Goal: Task Accomplishment & Management: Use online tool/utility

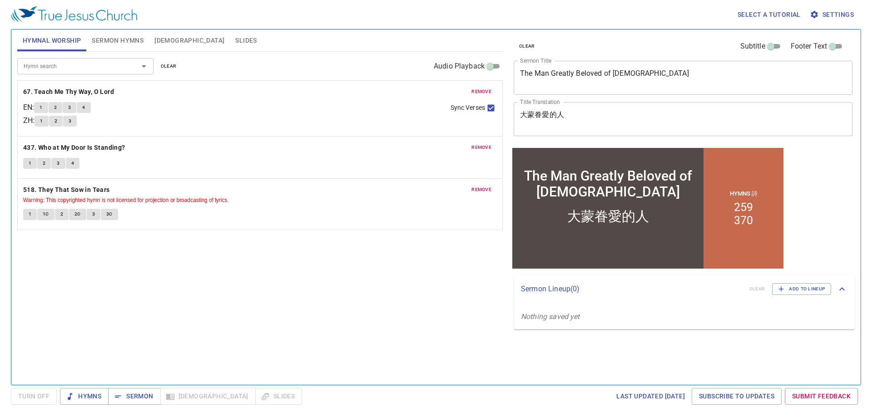
click at [476, 96] on span "remove" at bounding box center [481, 92] width 20 height 8
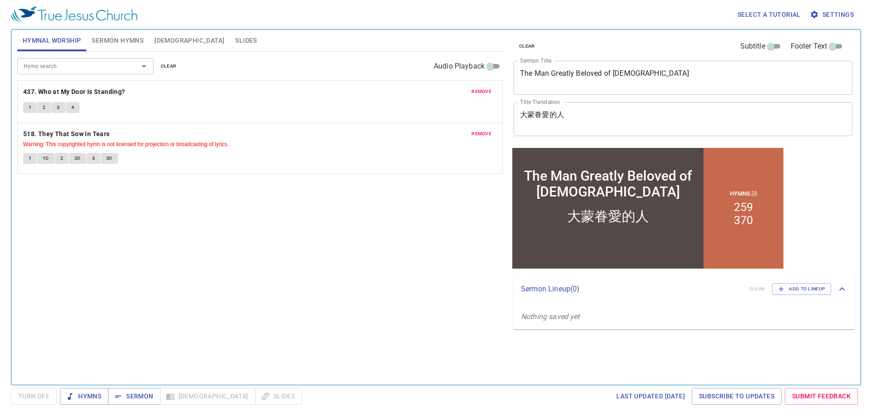
click at [476, 96] on span "remove" at bounding box center [481, 92] width 20 height 8
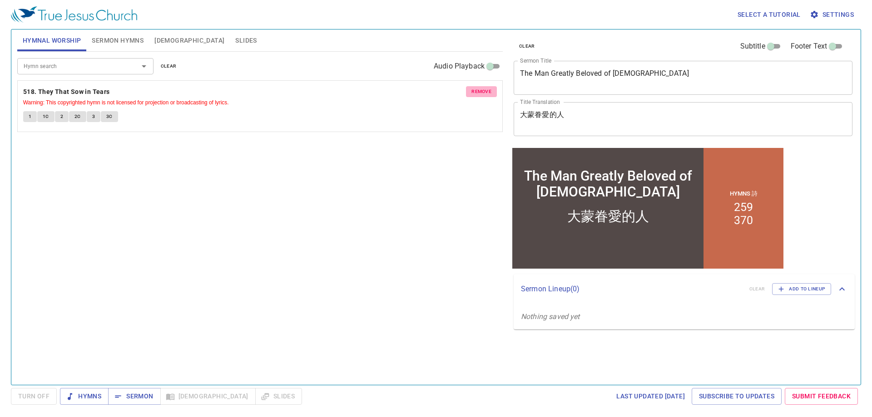
click at [476, 96] on span "remove" at bounding box center [481, 92] width 20 height 8
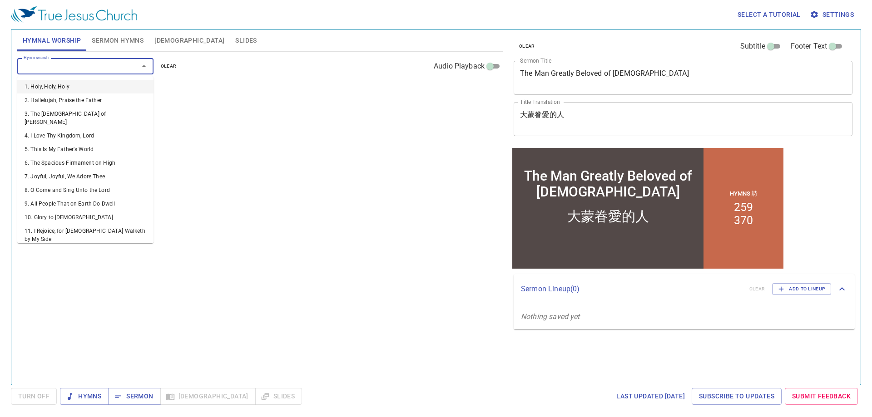
click at [110, 68] on input "Hymn search" at bounding box center [72, 66] width 104 height 10
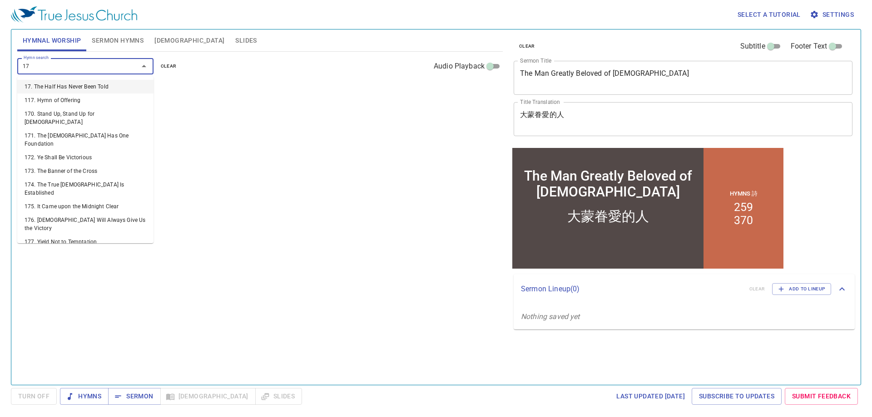
type input "174"
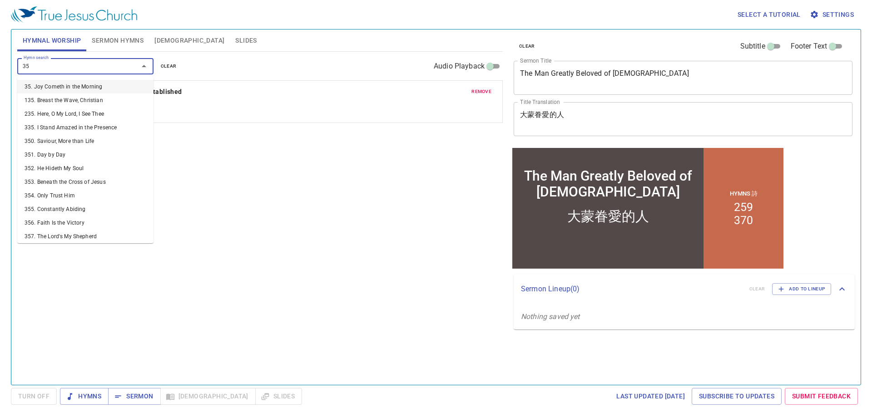
type input "355"
type input "274"
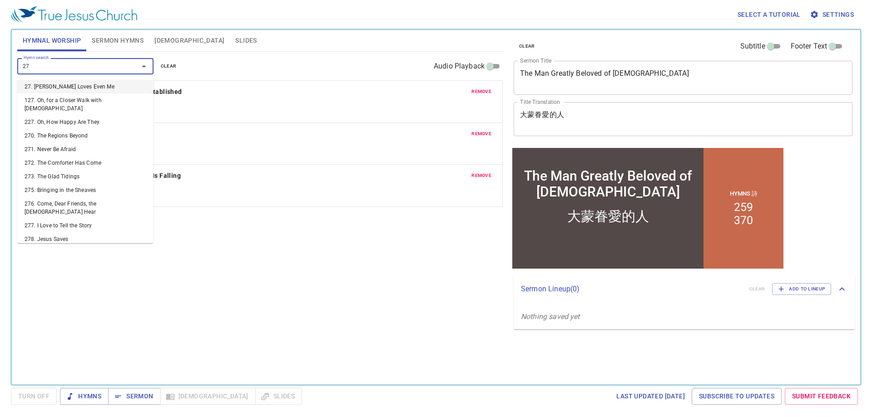
type input "274"
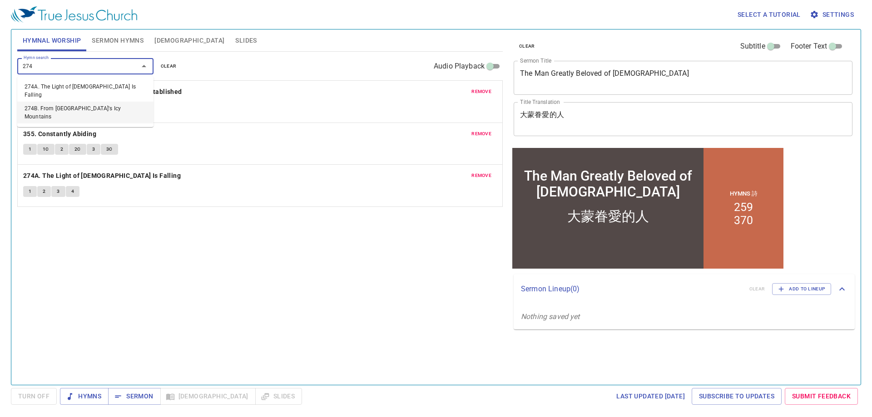
click at [103, 102] on li "274B. From [GEOGRAPHIC_DATA]'s Icy Mountains" at bounding box center [85, 113] width 136 height 22
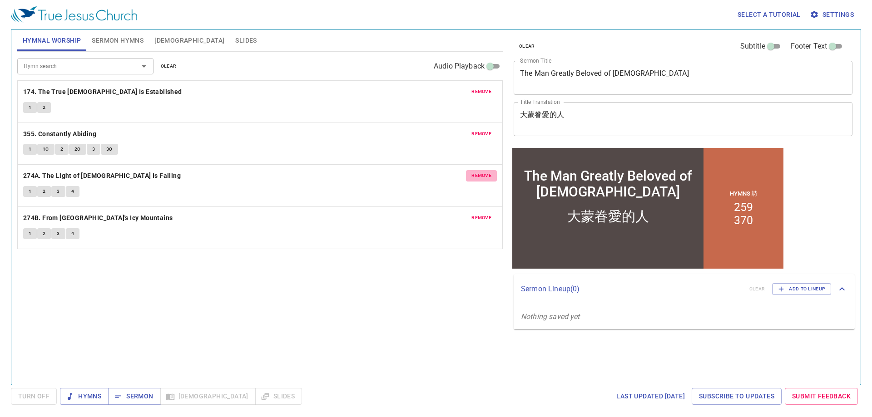
drag, startPoint x: 485, startPoint y: 179, endPoint x: 435, endPoint y: 185, distance: 49.9
click at [484, 179] on span "remove" at bounding box center [481, 176] width 20 height 8
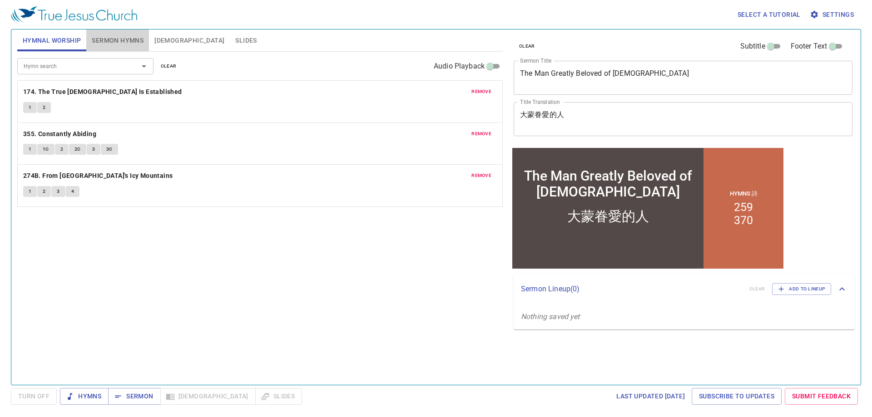
click at [107, 37] on span "Sermon Hymns" at bounding box center [118, 40] width 52 height 11
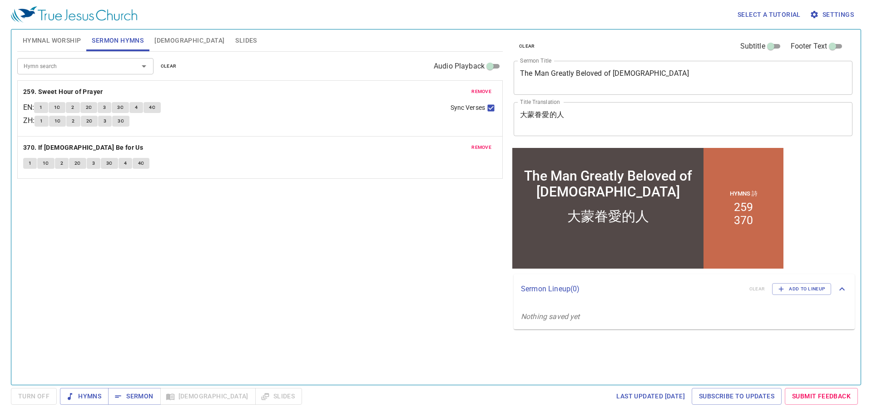
click at [172, 67] on span "clear" at bounding box center [169, 66] width 16 height 8
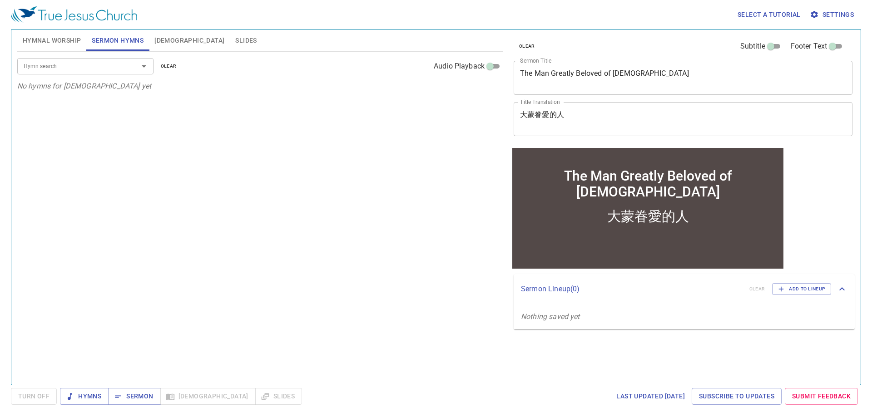
click at [124, 71] on div "Hymn search" at bounding box center [85, 66] width 136 height 16
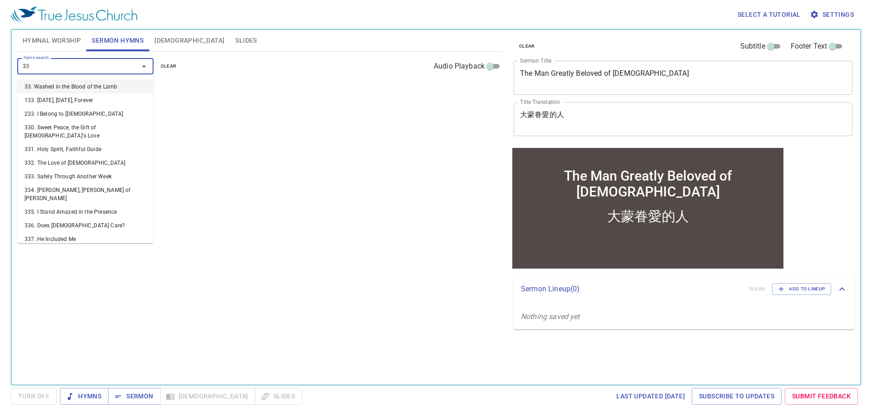
type input "333"
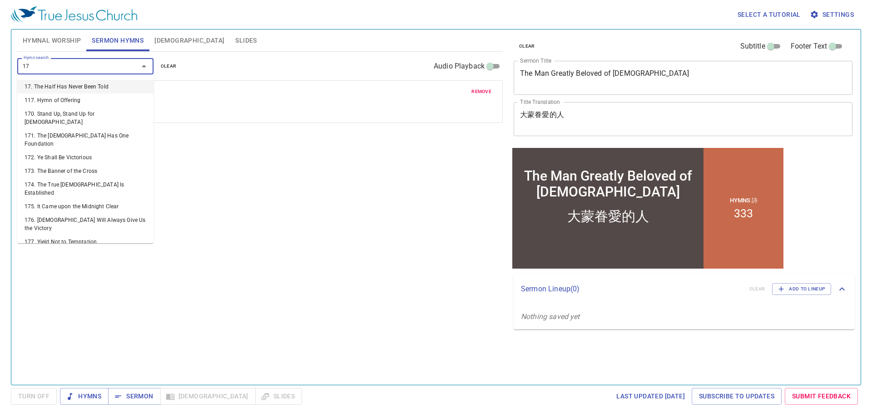
type input "177"
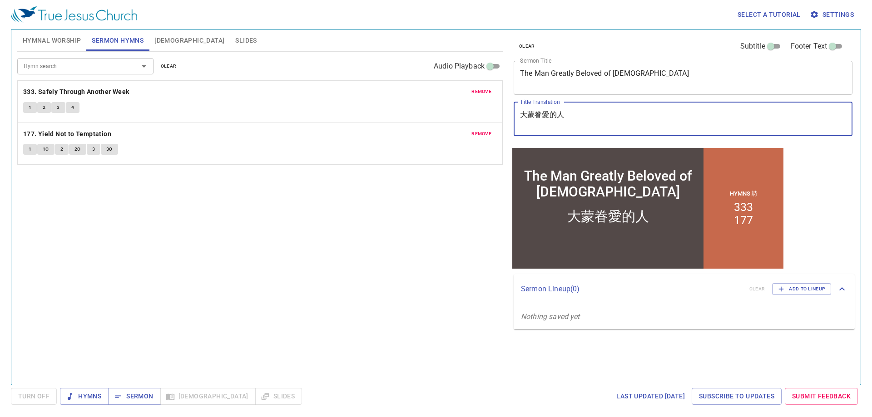
drag, startPoint x: 601, startPoint y: 120, endPoint x: 451, endPoint y: 104, distance: 150.4
click at [451, 104] on div "Hymnal Worship Sermon Hymns Bible Slides Hymn search Hymn search clear Audio Pl…" at bounding box center [436, 204] width 845 height 356
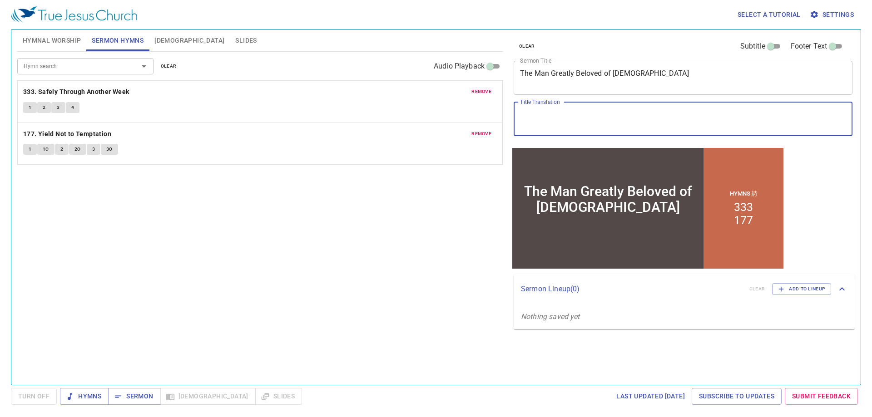
type textarea "r"
type textarea "c"
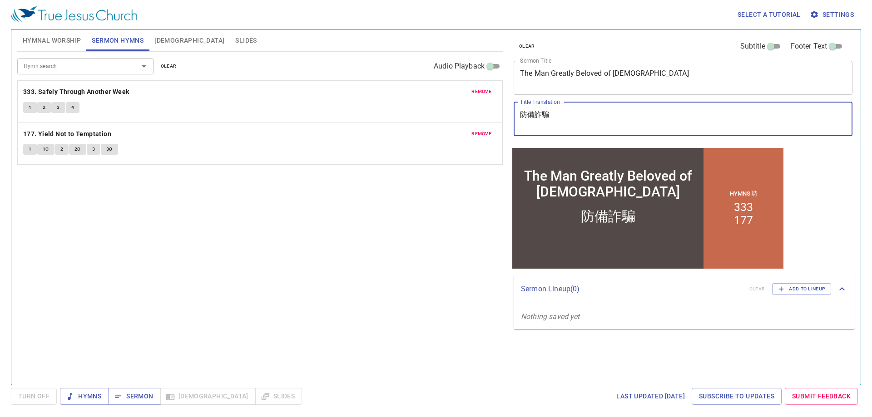
drag, startPoint x: 612, startPoint y: 124, endPoint x: 371, endPoint y: 71, distance: 246.9
click at [377, 74] on div "Hymnal Worship Sermon Hymns Bible Slides Hymn search Hymn search clear Audio Pl…" at bounding box center [436, 204] width 845 height 356
type textarea "防備詐騙"
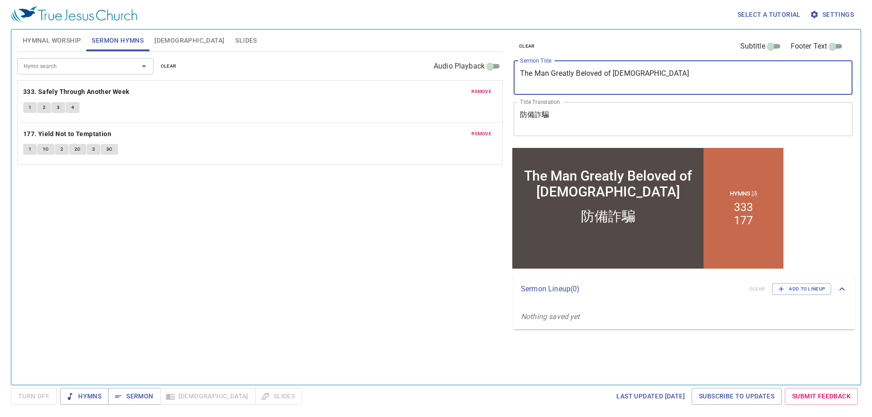
drag, startPoint x: 658, startPoint y: 81, endPoint x: 452, endPoint y: 79, distance: 206.2
click at [452, 79] on div "Hymnal Worship Sermon Hymns Bible Slides Hymn search Hymn search clear Audio Pl…" at bounding box center [436, 204] width 845 height 356
paste textarea "Guard Against Frau"
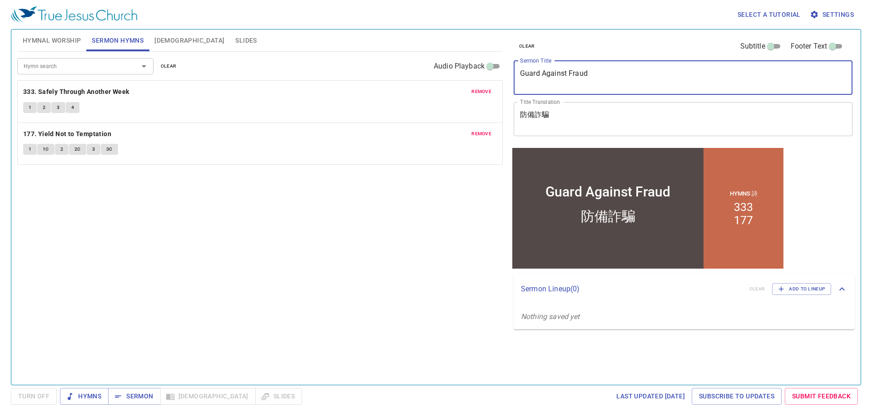
click at [582, 74] on textarea "Guard Against Fraud" at bounding box center [683, 77] width 326 height 17
paste textarea "Deception"
type textarea "Guard Against Deception"
drag, startPoint x: 626, startPoint y: 75, endPoint x: 418, endPoint y: 74, distance: 208.0
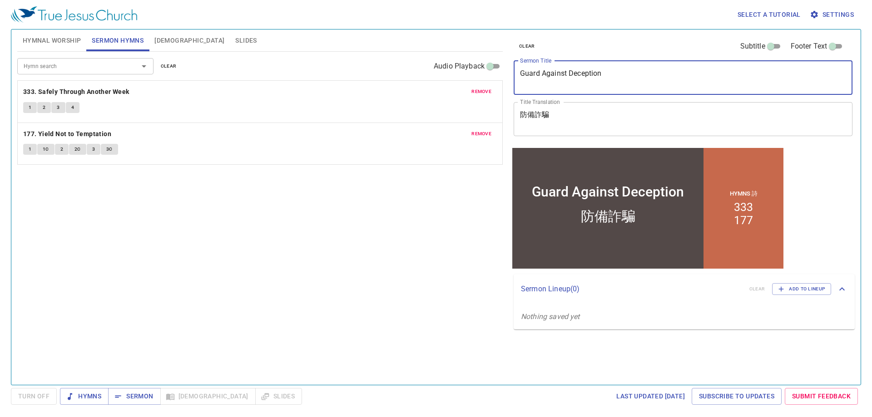
click at [418, 74] on div "Hymnal Worship Sermon Hymns Bible Slides Hymn search Hymn search clear Audio Pl…" at bounding box center [436, 204] width 845 height 356
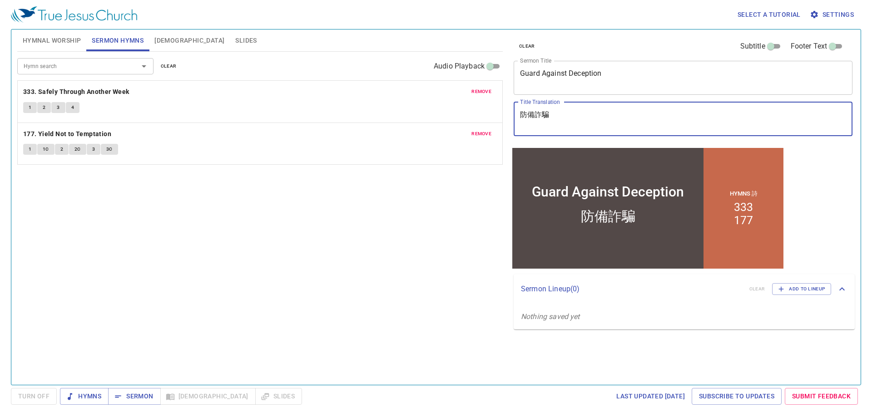
drag, startPoint x: 562, startPoint y: 124, endPoint x: 308, endPoint y: 89, distance: 256.3
click at [308, 89] on div "Hymnal Worship Sermon Hymns Bible Slides Hymn search Hymn search clear Audio Pl…" at bounding box center [436, 204] width 845 height 356
click at [117, 394] on icon "button" at bounding box center [118, 396] width 9 height 9
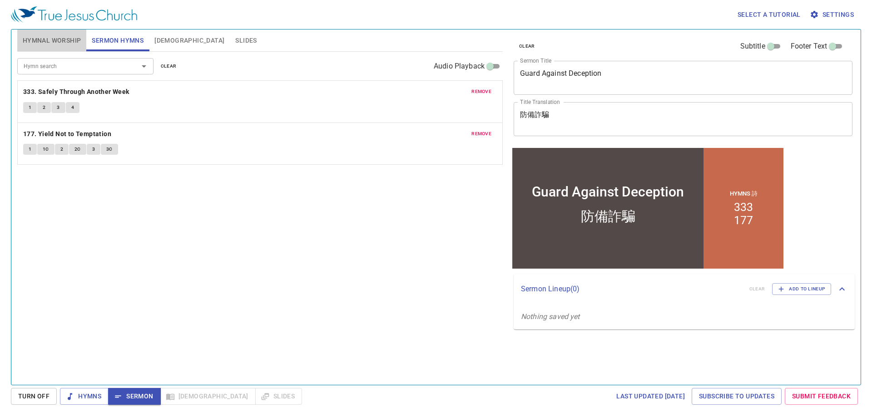
click at [56, 35] on span "Hymnal Worship" at bounding box center [52, 40] width 59 height 11
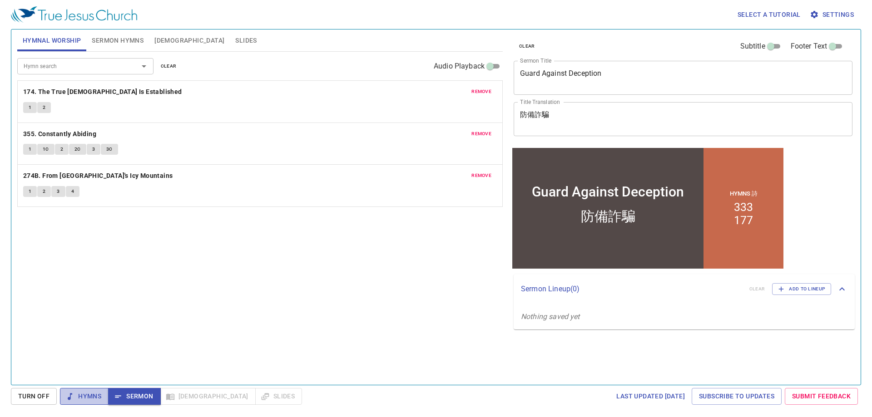
click at [89, 393] on span "Hymns" at bounding box center [84, 396] width 34 height 11
click at [60, 94] on b "174. The True [DEMOGRAPHIC_DATA] Is Established" at bounding box center [102, 91] width 159 height 11
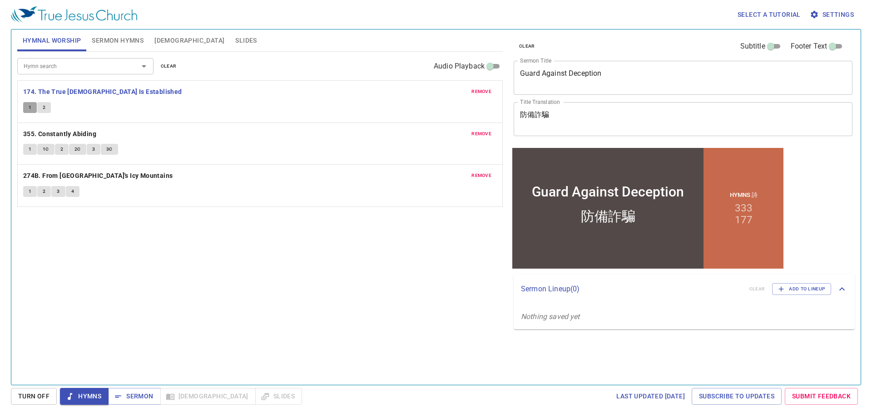
click at [30, 110] on span "1" at bounding box center [30, 108] width 3 height 8
click at [49, 106] on button "2" at bounding box center [44, 107] width 14 height 11
click at [48, 134] on b "355. Constantly Abiding" at bounding box center [59, 134] width 73 height 11
click at [29, 150] on span "1" at bounding box center [30, 149] width 3 height 8
click at [47, 149] on span "1C" at bounding box center [46, 149] width 6 height 8
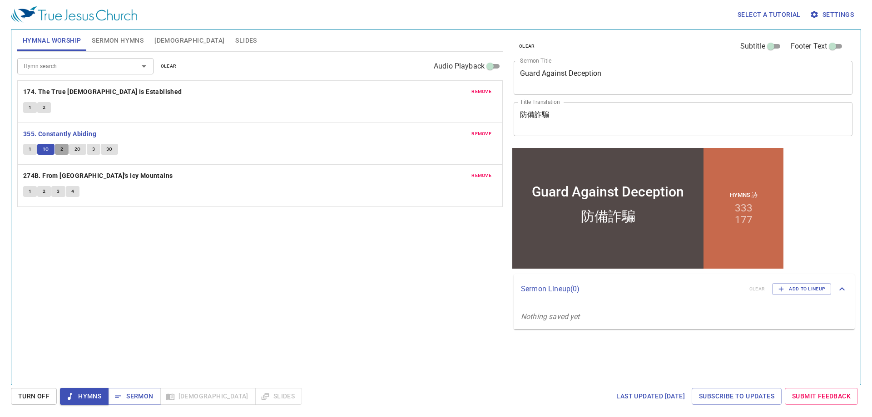
click at [59, 147] on button "2" at bounding box center [62, 149] width 14 height 11
click at [75, 152] on span "2C" at bounding box center [77, 149] width 6 height 8
click at [93, 148] on span "3" at bounding box center [93, 149] width 3 height 8
click at [112, 146] on span "3C" at bounding box center [109, 149] width 6 height 8
click at [70, 176] on b "274B. From [GEOGRAPHIC_DATA]'s Icy Mountains" at bounding box center [98, 175] width 150 height 11
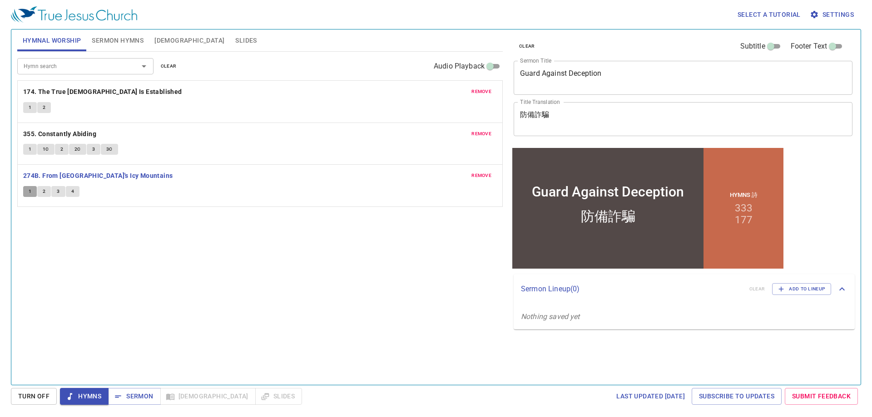
click at [25, 193] on button "1" at bounding box center [30, 191] width 14 height 11
click at [43, 195] on span "2" at bounding box center [44, 192] width 3 height 8
click at [58, 193] on span "3" at bounding box center [58, 192] width 3 height 8
click at [74, 196] on button "4" at bounding box center [73, 191] width 14 height 11
click at [80, 71] on input "Hymn search" at bounding box center [72, 66] width 104 height 10
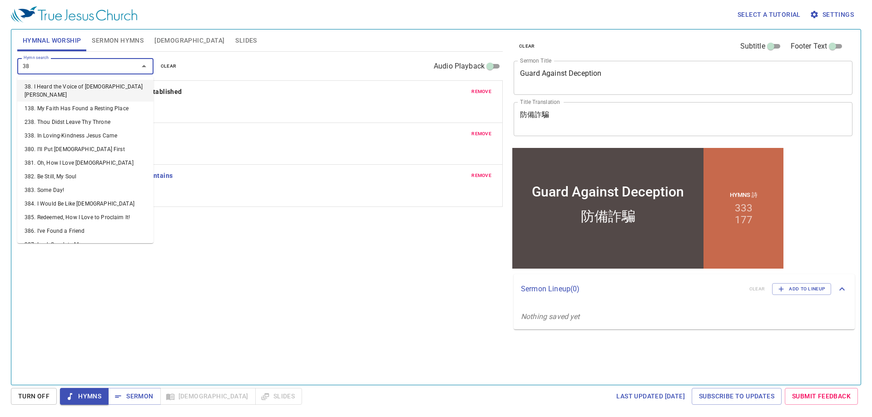
type input "387"
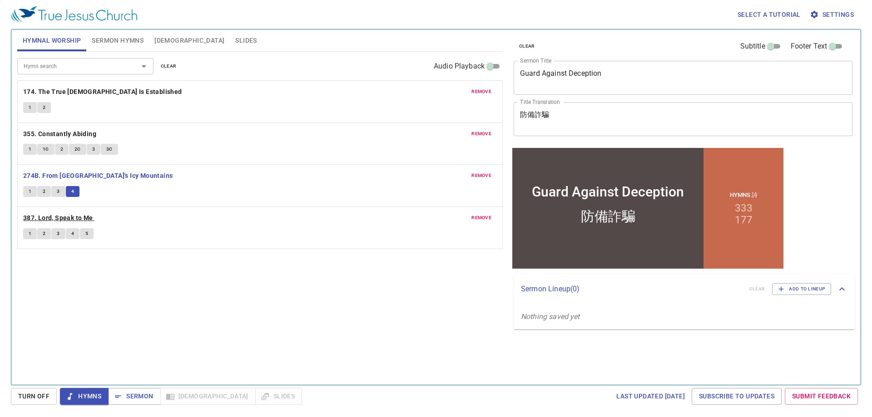
click at [74, 218] on b "387. Lord, Speak to Me" at bounding box center [58, 218] width 70 height 11
click at [30, 235] on span "1" at bounding box center [30, 234] width 3 height 8
click at [44, 233] on span "2" at bounding box center [44, 234] width 3 height 8
click at [92, 234] on button "5" at bounding box center [87, 233] width 14 height 11
click at [123, 392] on span "Sermon" at bounding box center [134, 396] width 38 height 11
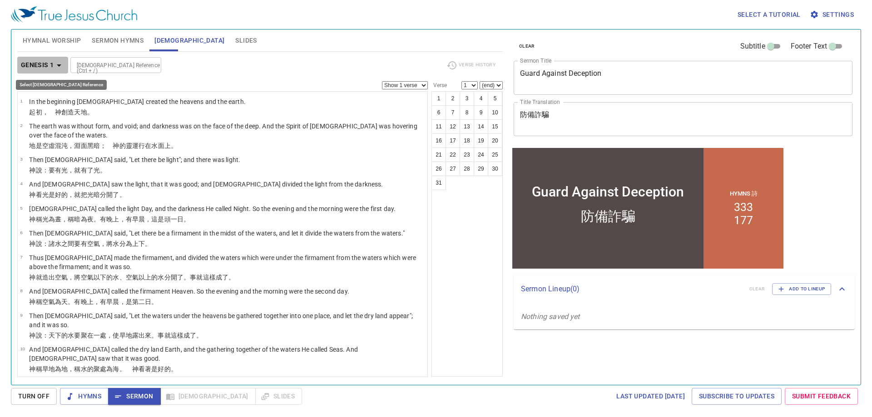
click at [42, 70] on b "Genesis 1" at bounding box center [37, 65] width 33 height 11
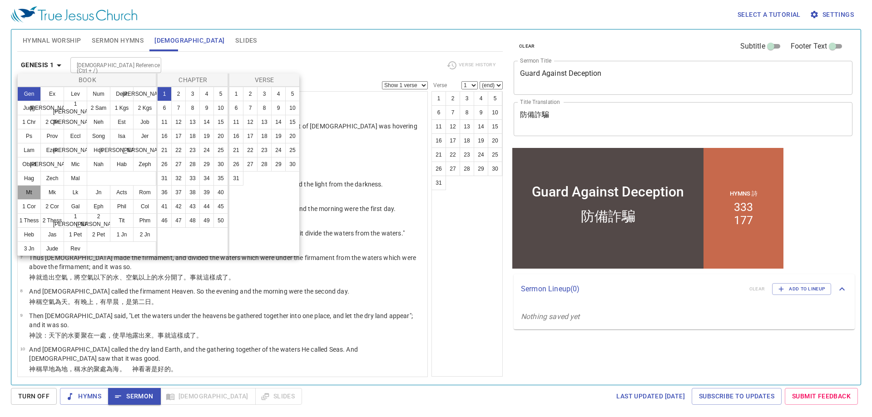
click at [25, 193] on button "Mt" at bounding box center [29, 192] width 24 height 15
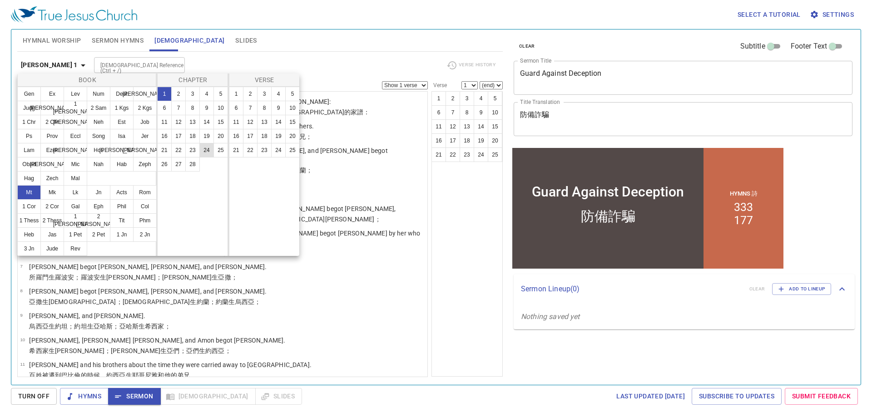
click at [203, 153] on button "24" at bounding box center [206, 150] width 15 height 15
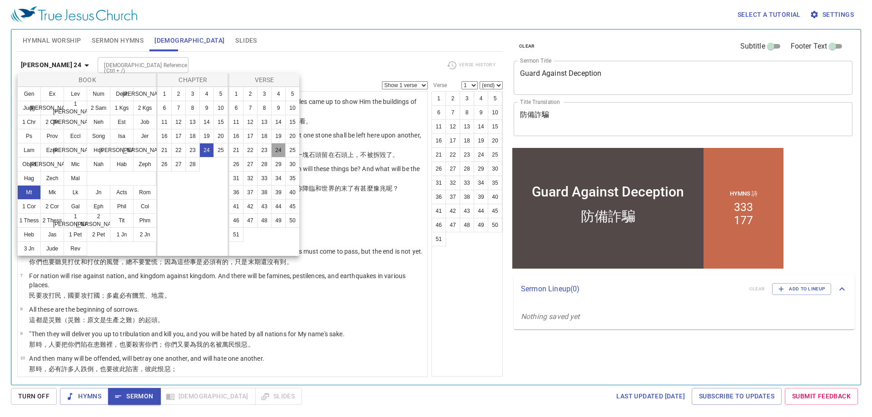
click at [280, 154] on button "24" at bounding box center [278, 150] width 15 height 15
select select "24"
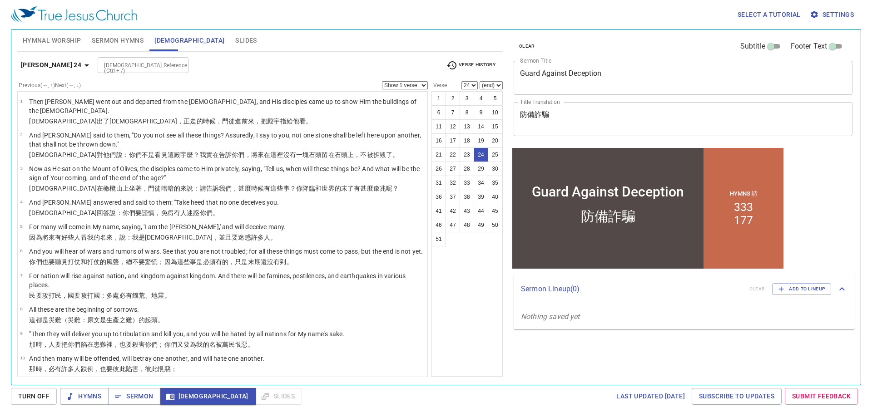
scroll to position [483, 0]
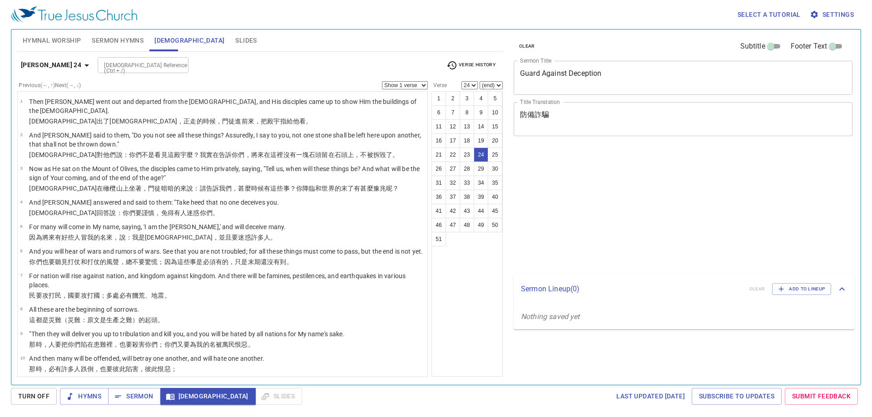
select select "24"
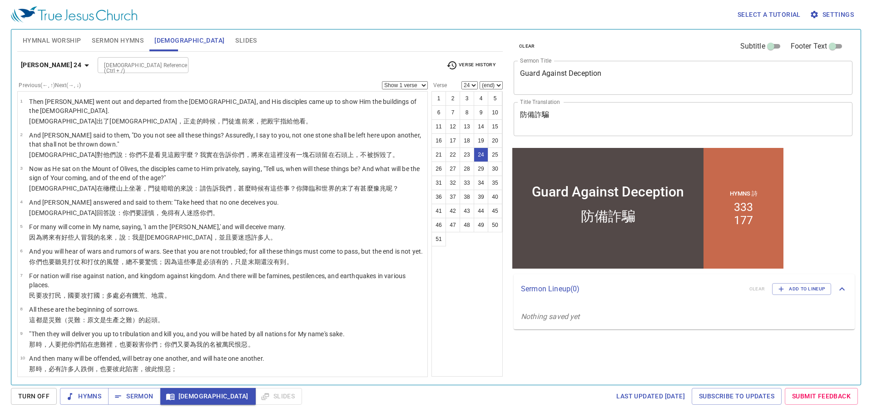
scroll to position [483, 0]
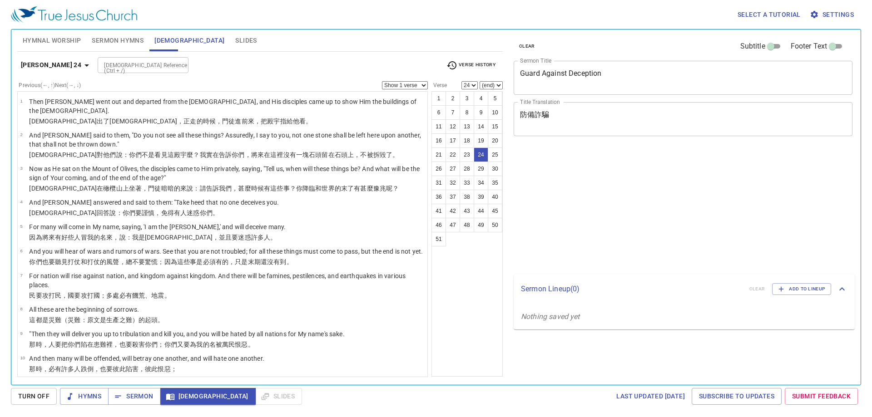
select select "24"
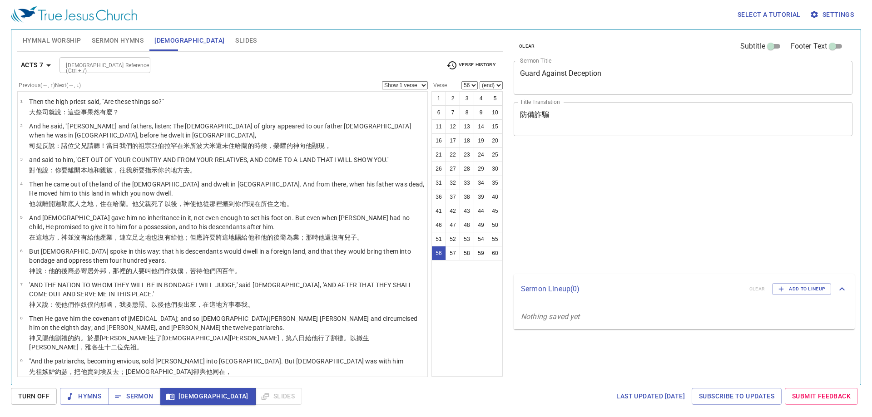
select select "56"
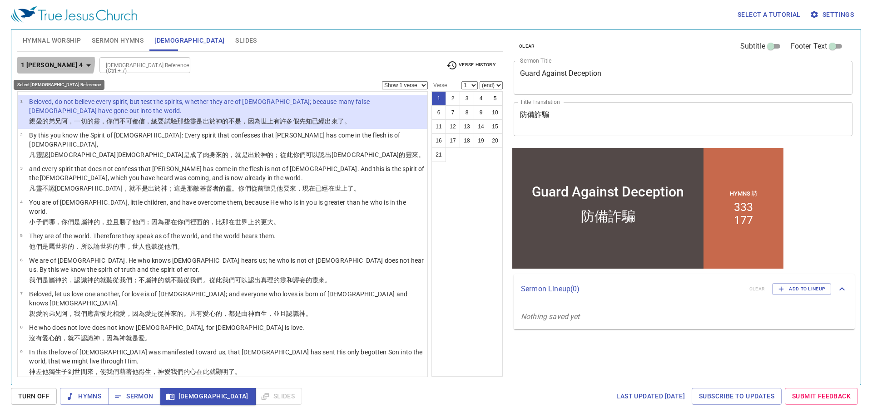
click at [83, 62] on icon "button" at bounding box center [88, 65] width 11 height 11
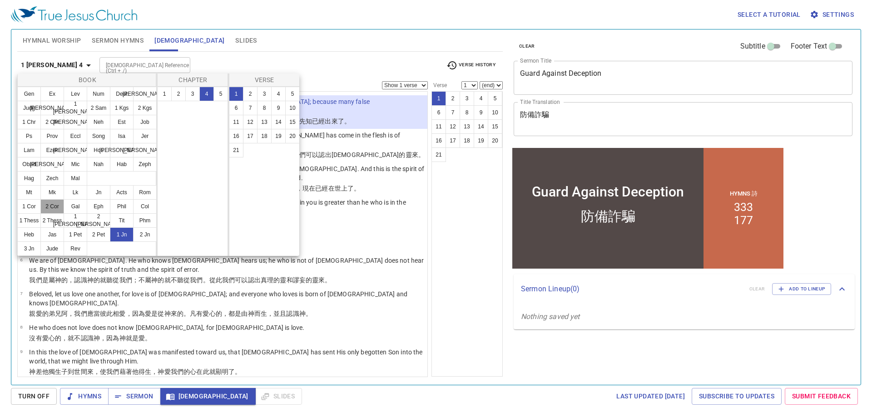
click at [62, 203] on button "2 Cor" at bounding box center [52, 206] width 24 height 15
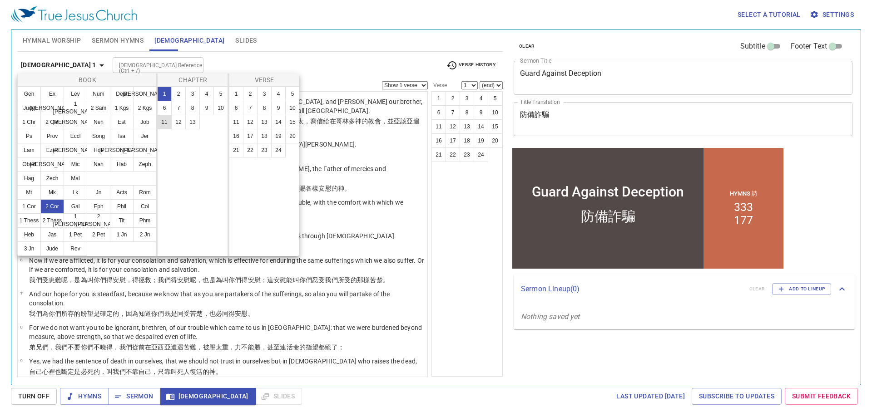
drag, startPoint x: 173, startPoint y: 125, endPoint x: 167, endPoint y: 125, distance: 5.5
click at [167, 125] on ul "1 2 3 4 5 6 7 8 9 10 11 12 13" at bounding box center [193, 108] width 70 height 42
click at [167, 125] on button "11" at bounding box center [164, 122] width 15 height 15
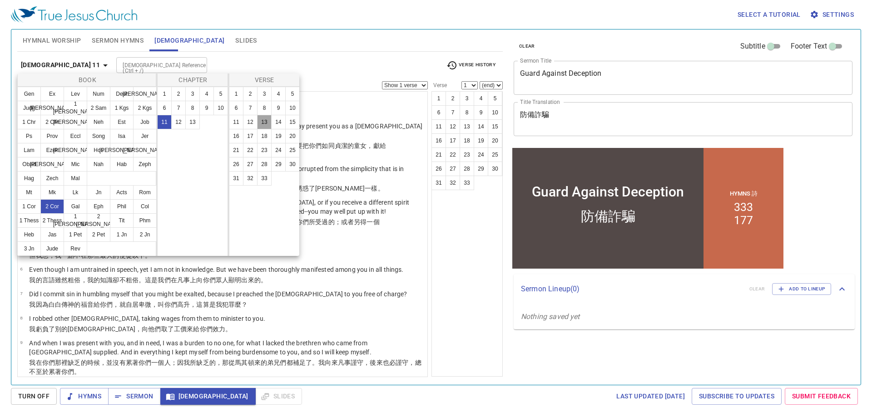
click at [263, 122] on button "13" at bounding box center [264, 122] width 15 height 15
select select "13"
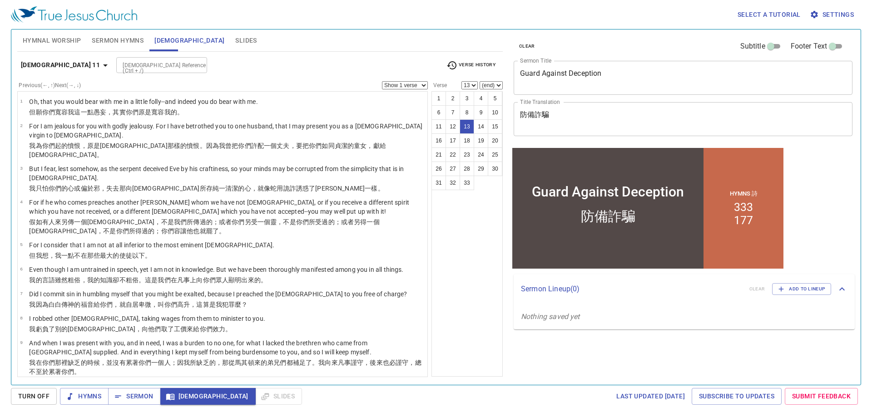
scroll to position [231, 0]
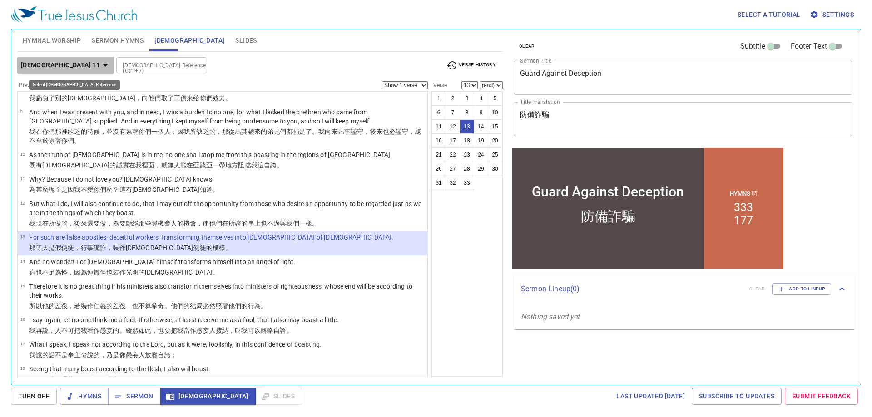
click at [66, 66] on b "2 Corinthians 11" at bounding box center [60, 65] width 79 height 11
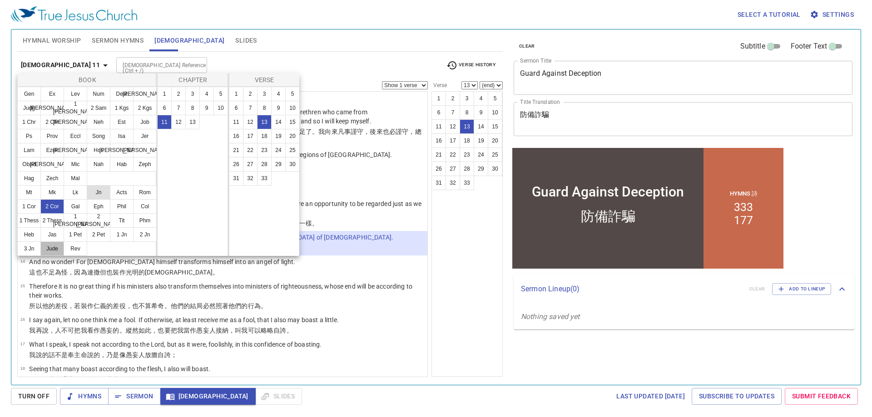
drag, startPoint x: 54, startPoint y: 252, endPoint x: 101, endPoint y: 198, distance: 71.1
click at [54, 251] on button "Jude" at bounding box center [52, 249] width 24 height 15
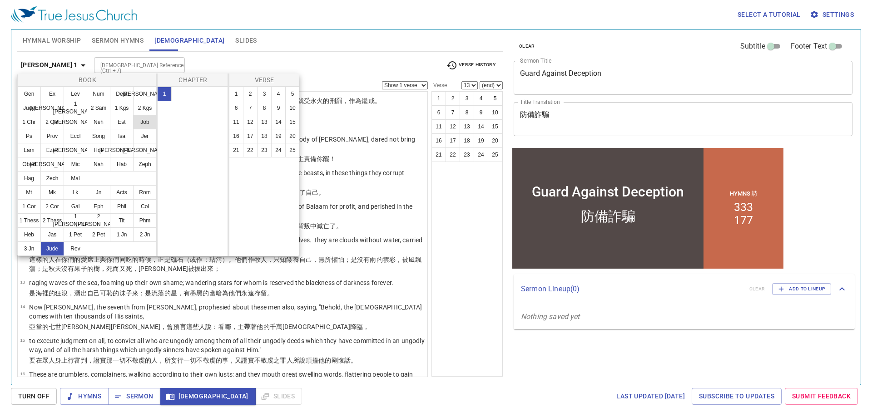
scroll to position [0, 0]
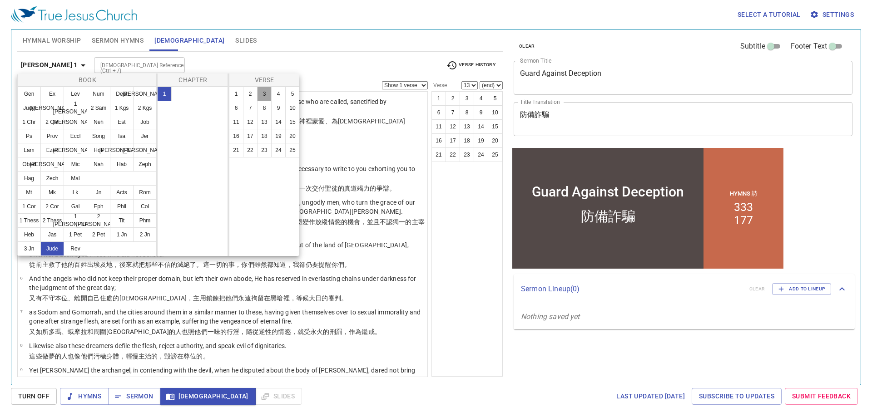
click at [263, 93] on button "3" at bounding box center [264, 94] width 15 height 15
select select "3"
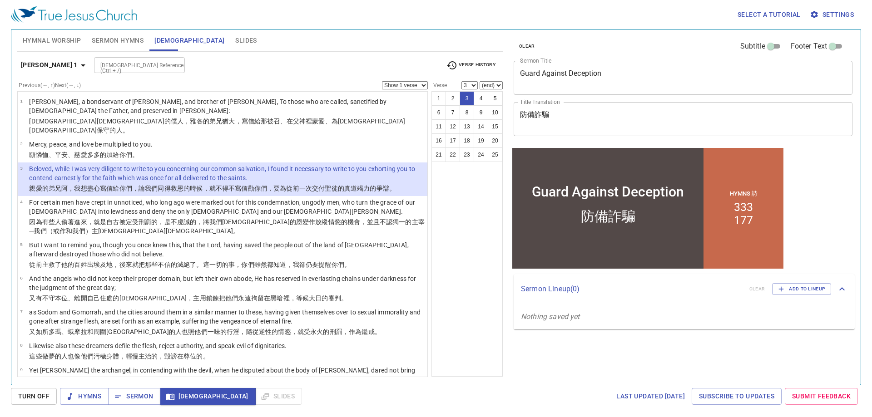
click at [406, 83] on select "Show 1 verse Show 2 verses Show 3 verses Show 4 verses Show 5 verses" at bounding box center [405, 85] width 46 height 8
select select "2"
click at [382, 81] on select "Show 1 verse Show 2 verses Show 3 verses Show 4 verses Show 5 verses" at bounding box center [405, 85] width 46 height 8
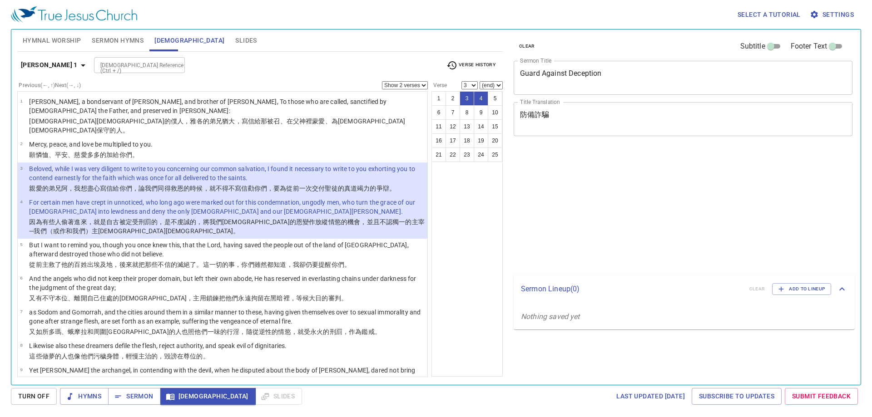
select select "2"
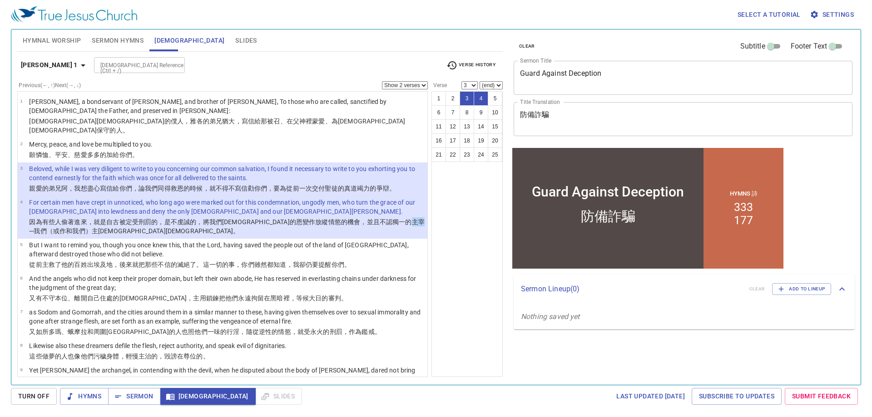
drag, startPoint x: 365, startPoint y: 215, endPoint x: 352, endPoint y: 216, distance: 13.2
click at [352, 218] on wg3441 "主宰 ─我們 （或作和 我們）主 [DEMOGRAPHIC_DATA] 。" at bounding box center [227, 226] width 396 height 16
select select "4"
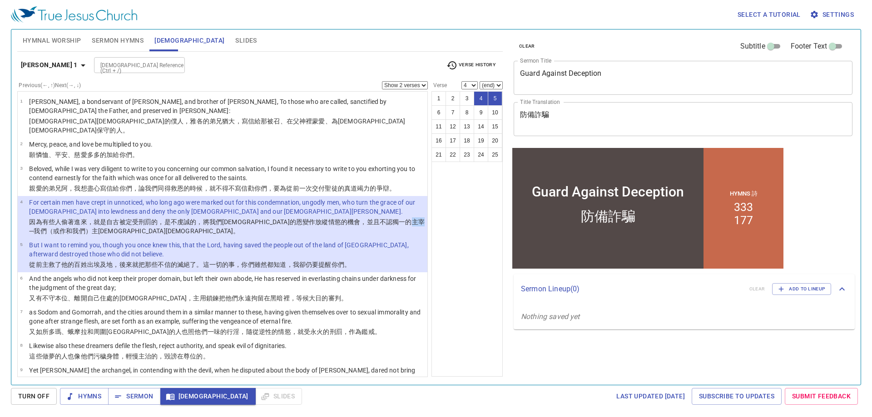
copy wg3441 "主宰"
click at [31, 68] on b "[PERSON_NAME] 1" at bounding box center [49, 65] width 57 height 11
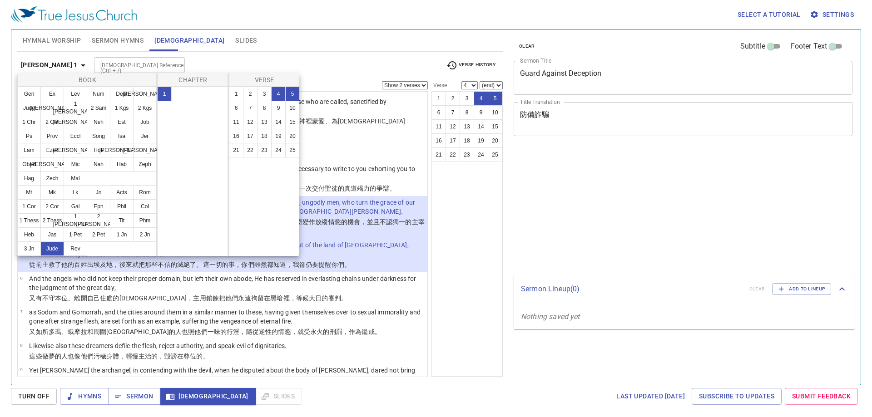
select select "2"
select select "4"
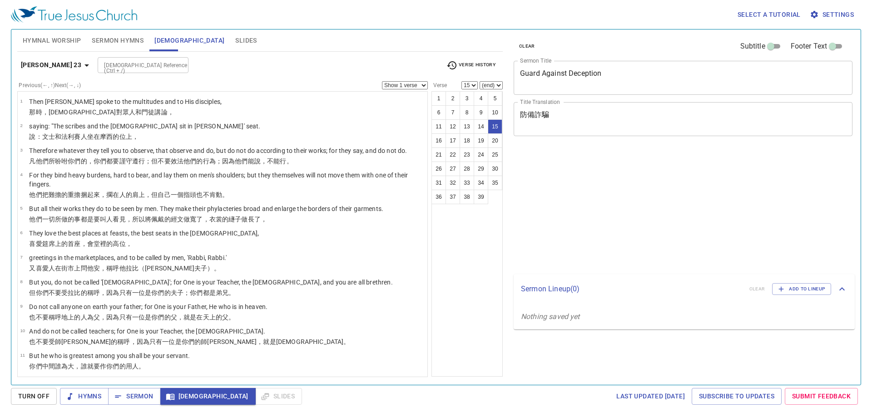
select select "15"
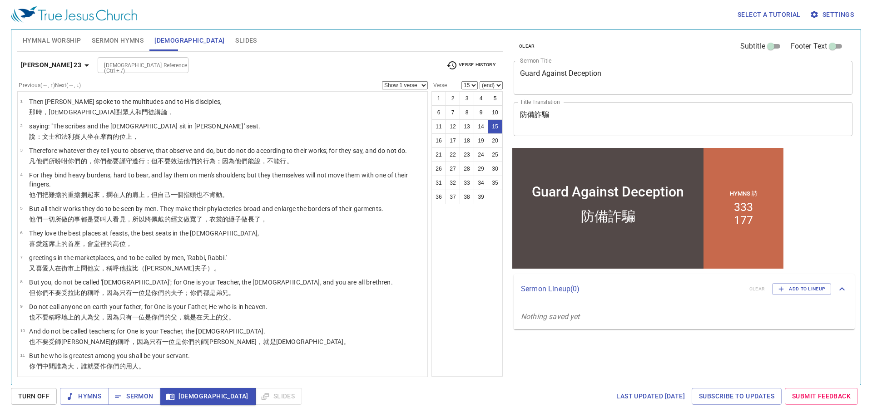
scroll to position [258, 0]
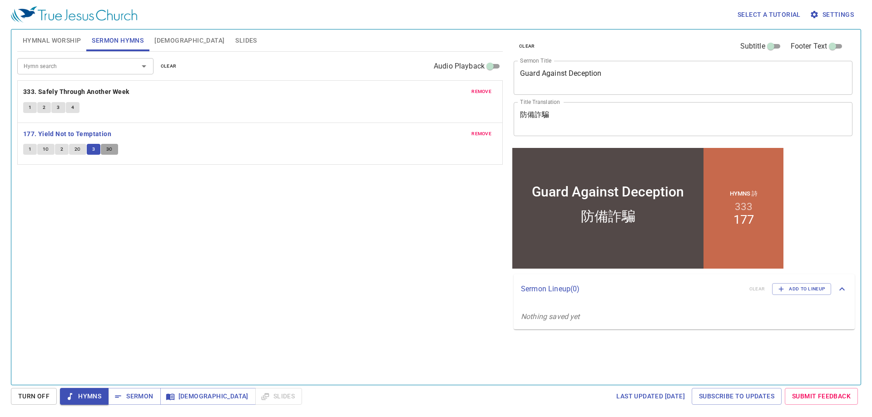
click at [108, 153] on span "3C" at bounding box center [109, 149] width 6 height 8
click at [153, 400] on span "Sermon" at bounding box center [134, 396] width 38 height 11
